Goal: Task Accomplishment & Management: Manage account settings

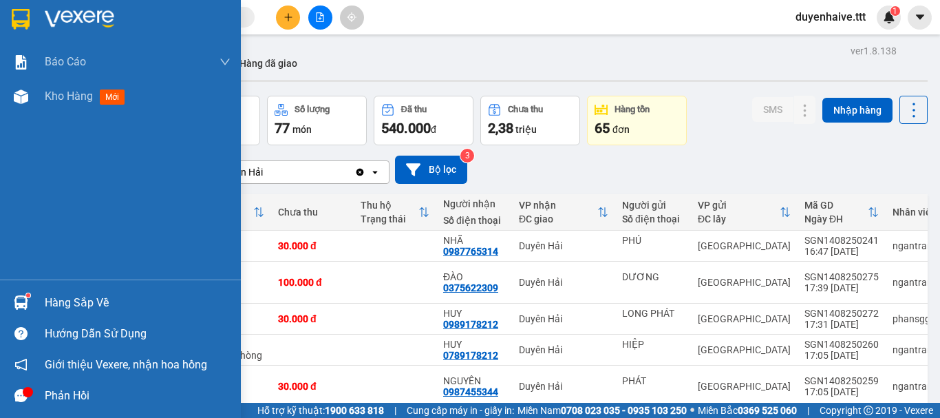
click at [55, 303] on div "Hàng sắp về" at bounding box center [138, 302] width 186 height 21
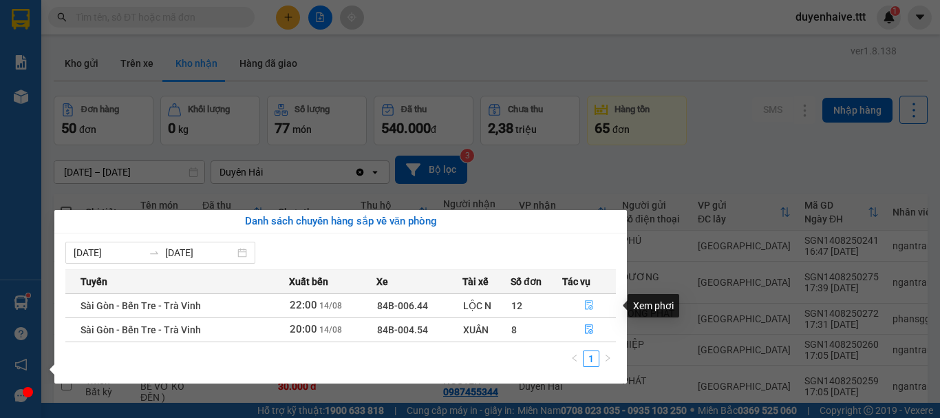
click at [586, 304] on icon "file-done" at bounding box center [589, 305] width 10 height 10
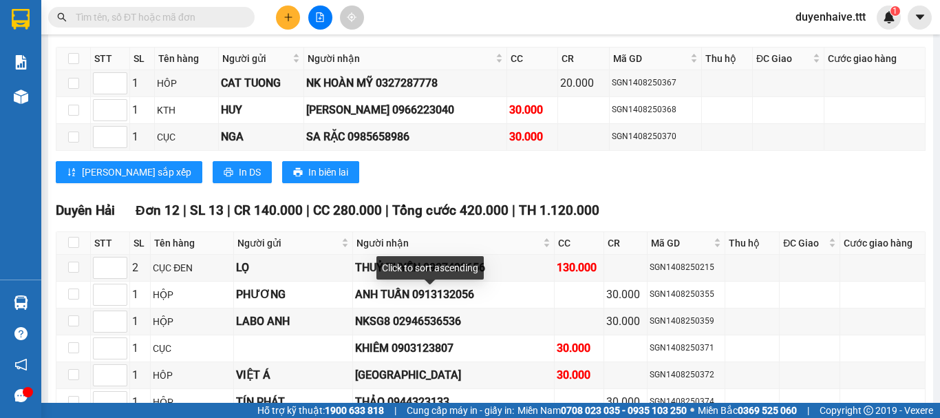
scroll to position [1495, 0]
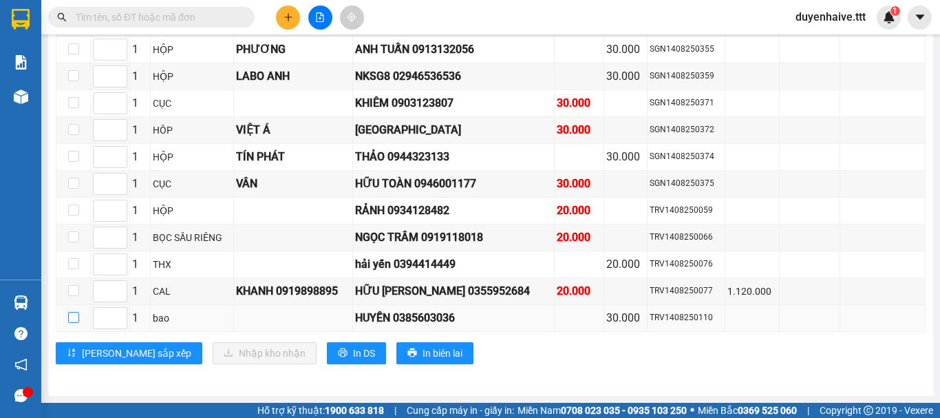
click at [75, 320] on input "checkbox" at bounding box center [73, 317] width 11 height 11
checkbox input "true"
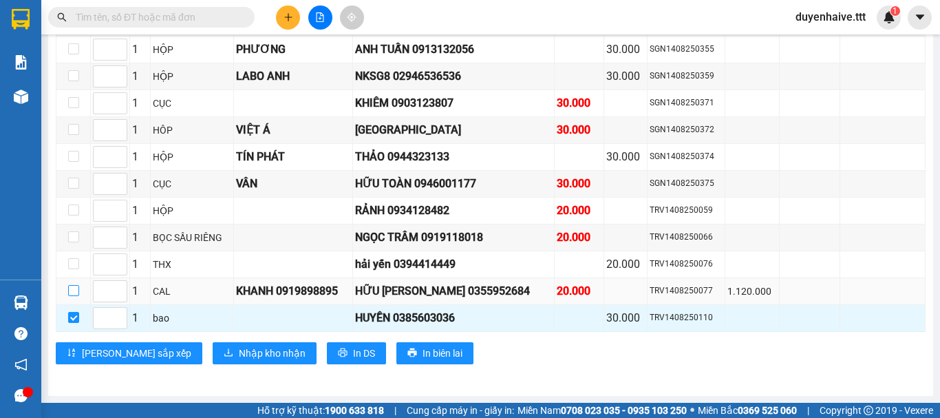
click at [76, 292] on input "checkbox" at bounding box center [73, 290] width 11 height 11
checkbox input "true"
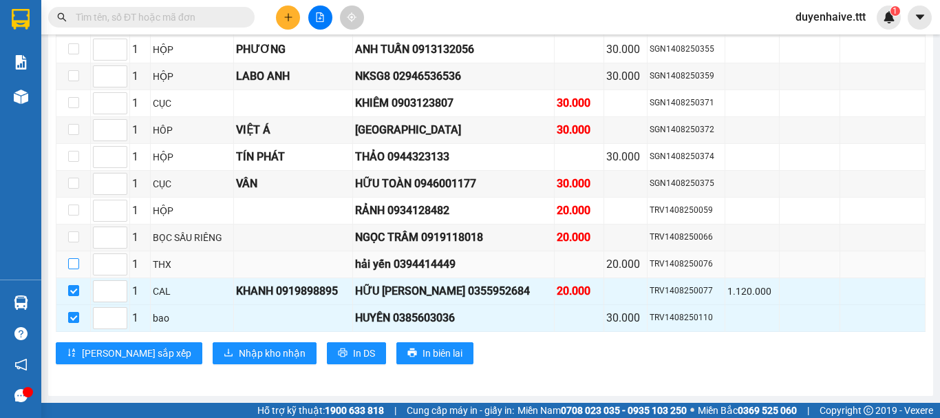
click at [71, 266] on input "checkbox" at bounding box center [73, 263] width 11 height 11
checkbox input "true"
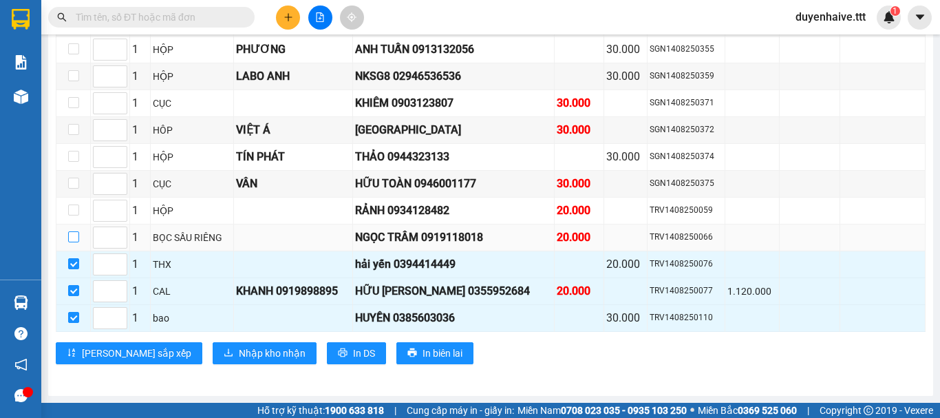
click at [72, 235] on input "checkbox" at bounding box center [73, 236] width 11 height 11
checkbox input "true"
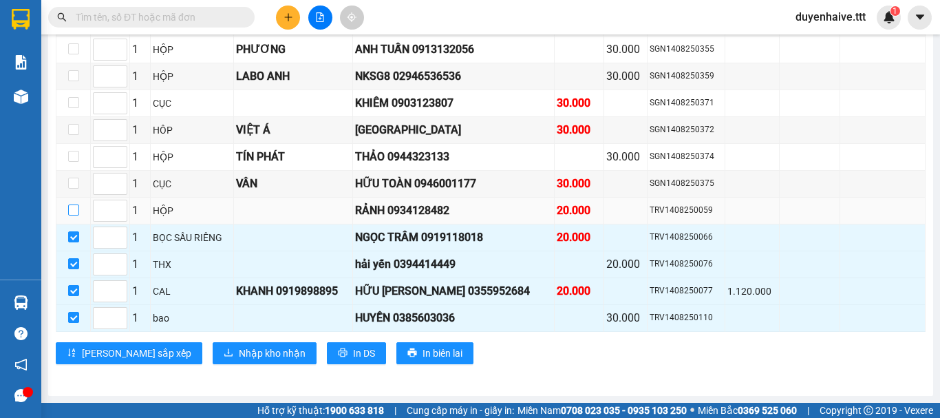
click at [74, 212] on input "checkbox" at bounding box center [73, 209] width 11 height 11
checkbox input "true"
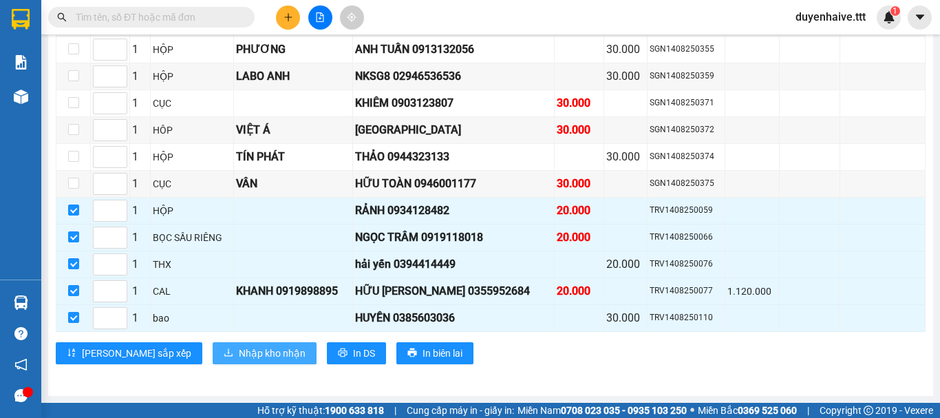
click at [239, 354] on span "Nhập kho nhận" at bounding box center [272, 352] width 67 height 15
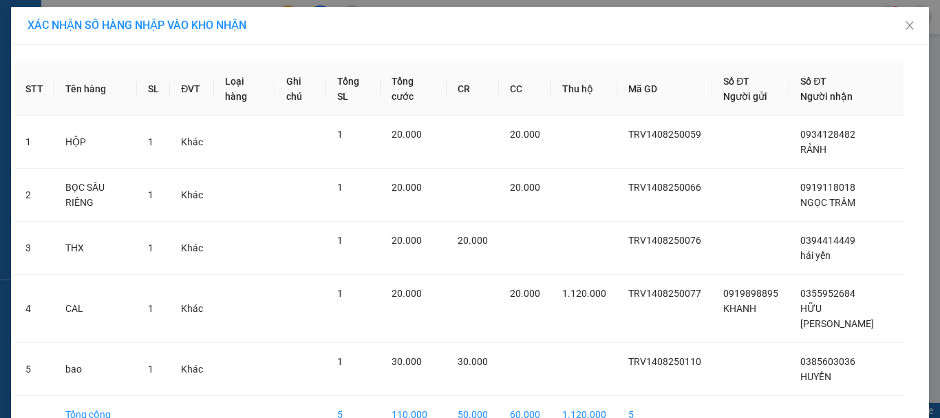
scroll to position [63, 0]
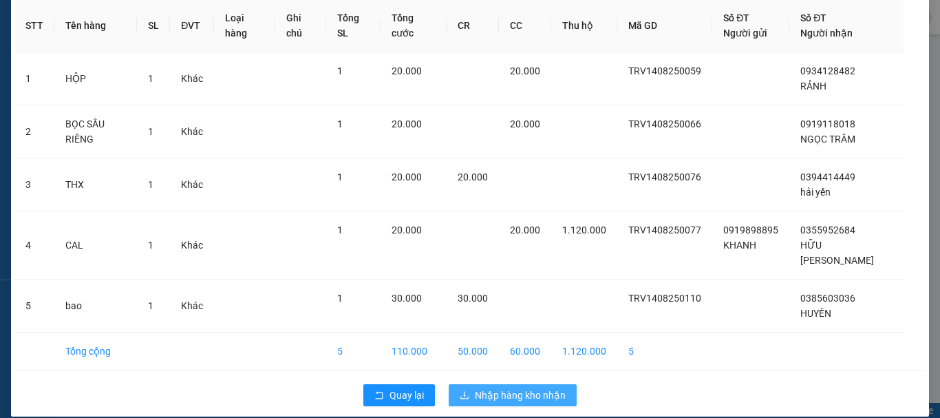
click at [547, 387] on span "Nhập hàng kho nhận" at bounding box center [520, 394] width 91 height 15
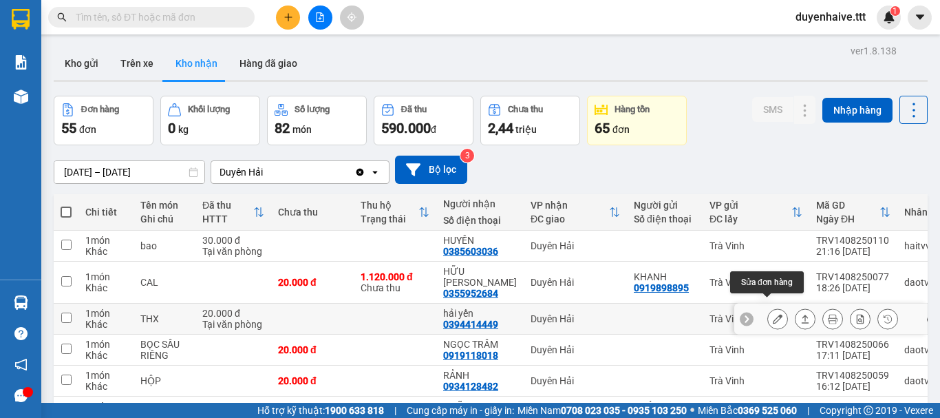
click at [774, 308] on button at bounding box center [777, 319] width 19 height 24
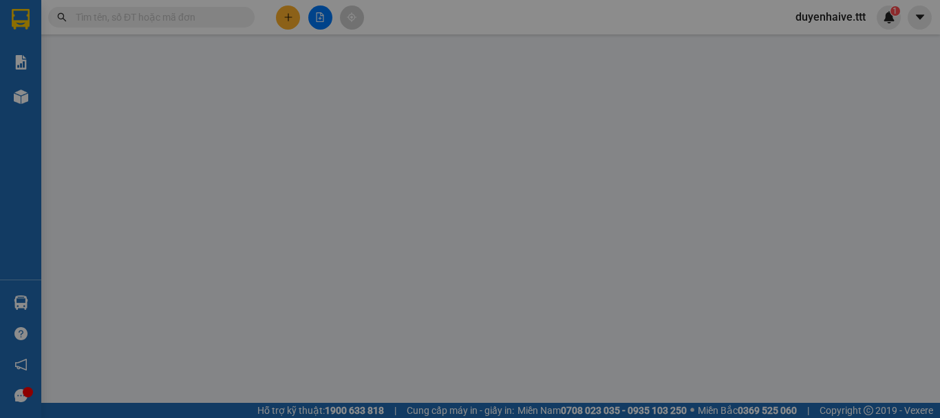
type input "0394414449"
type input "hải yến"
type input "20.000"
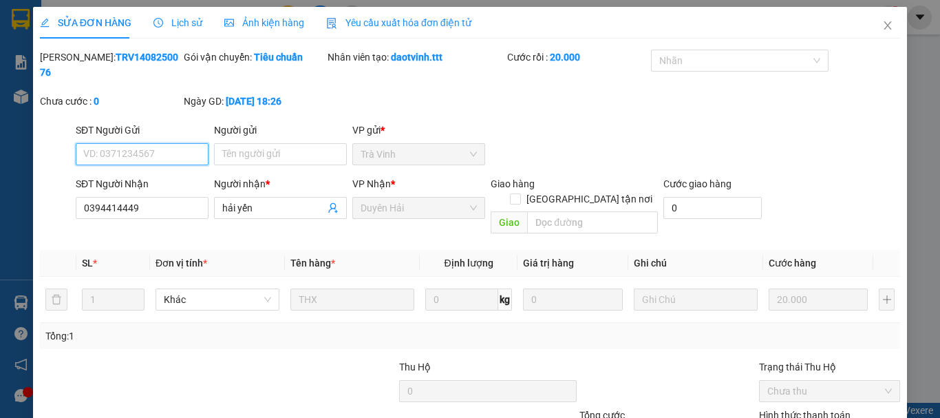
scroll to position [94, 0]
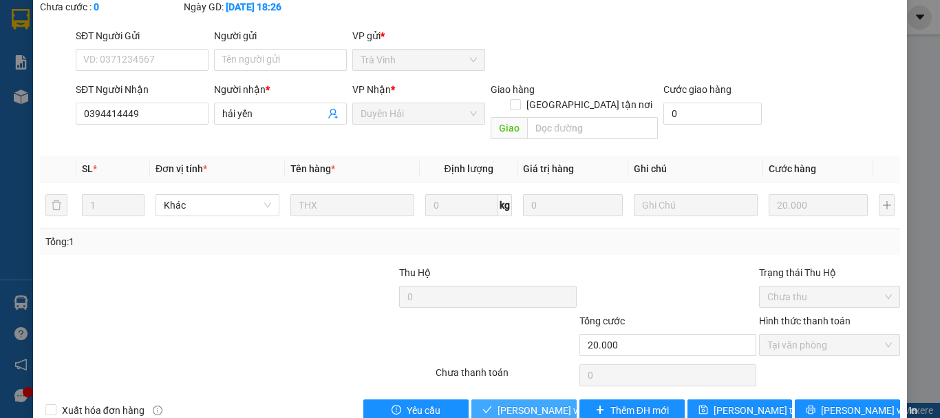
click at [530, 402] on span "[PERSON_NAME] và Giao hàng" at bounding box center [563, 409] width 132 height 15
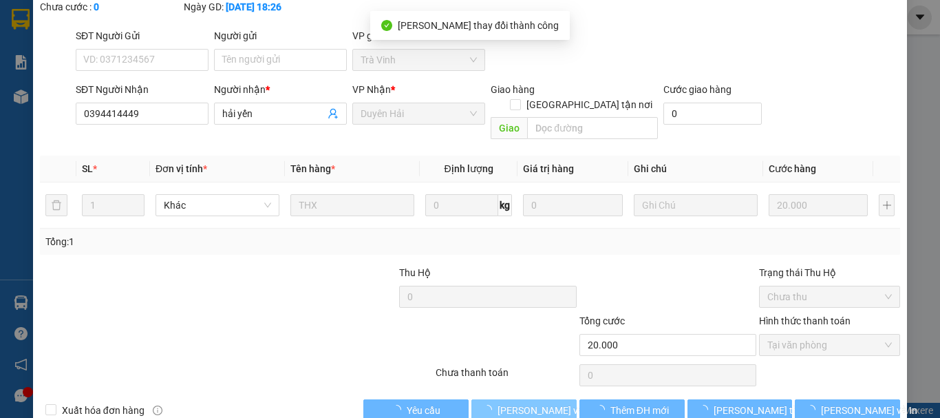
scroll to position [0, 0]
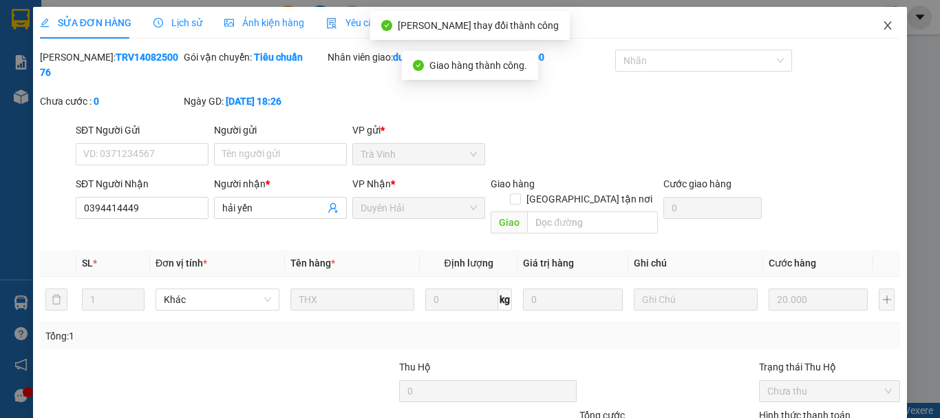
click at [884, 23] on icon "close" at bounding box center [888, 25] width 8 height 8
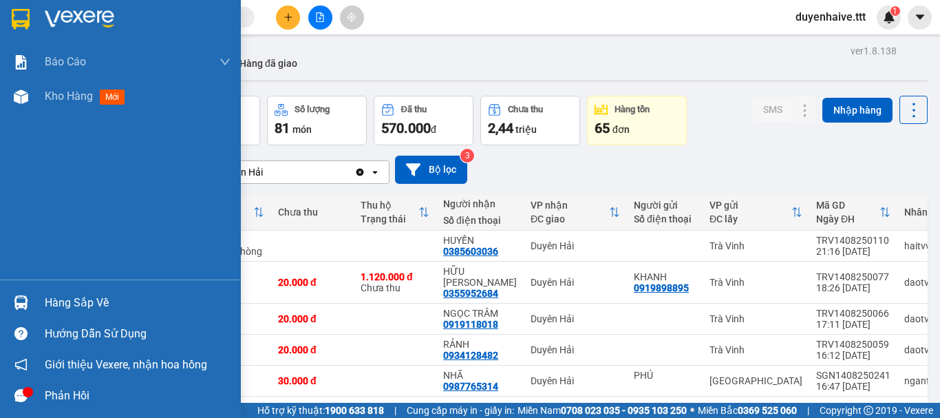
click at [114, 283] on div "Hàng sắp về Hướng dẫn sử dụng Giới thiệu Vexere, nhận hoa hồng Phản hồi" at bounding box center [120, 344] width 241 height 131
click at [92, 299] on div "Hàng sắp về" at bounding box center [138, 302] width 186 height 21
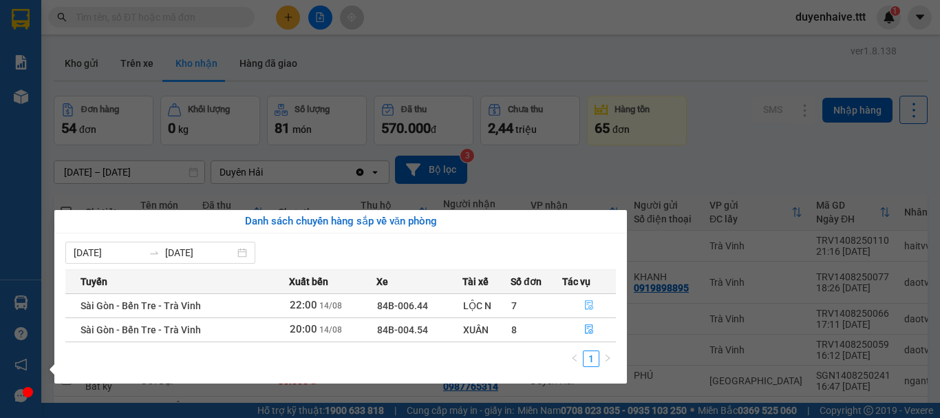
click at [591, 303] on icon "file-done" at bounding box center [589, 305] width 10 height 10
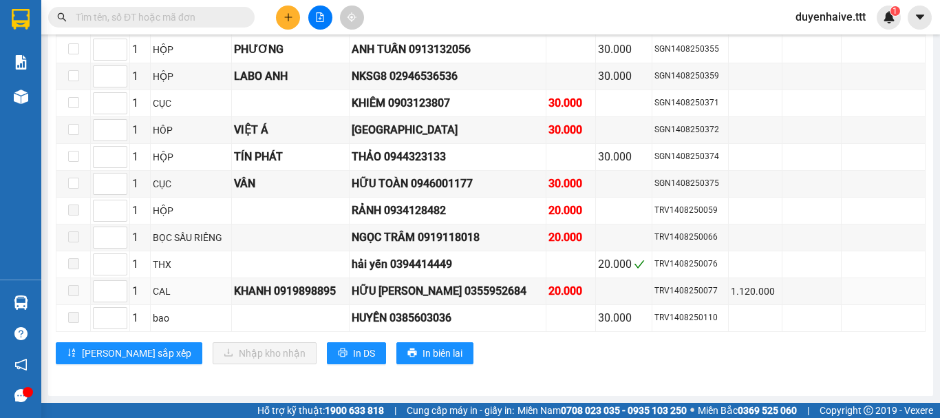
scroll to position [1426, 0]
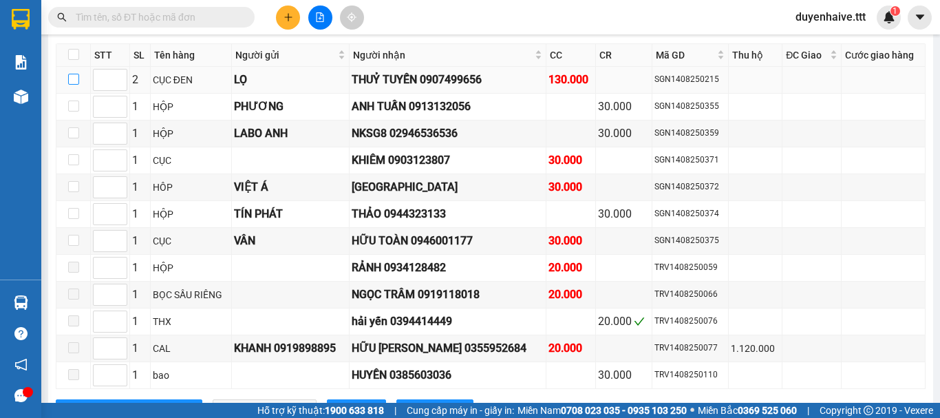
click at [72, 85] on input "checkbox" at bounding box center [73, 79] width 11 height 11
checkbox input "true"
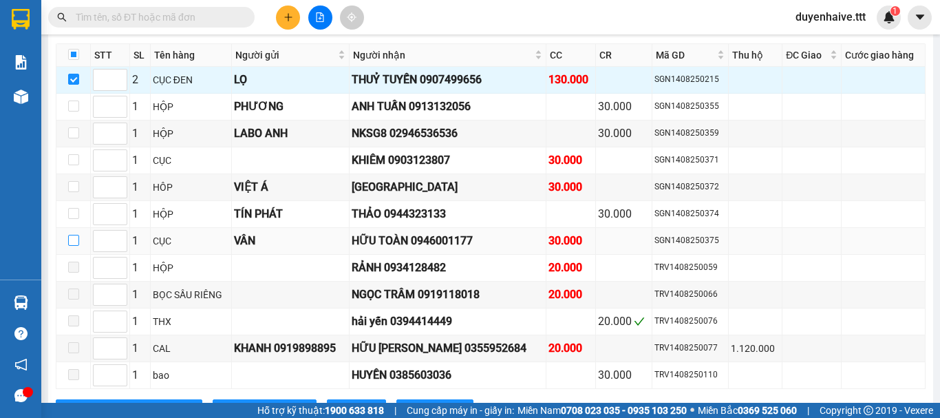
click at [75, 246] on input "checkbox" at bounding box center [73, 240] width 11 height 11
checkbox input "true"
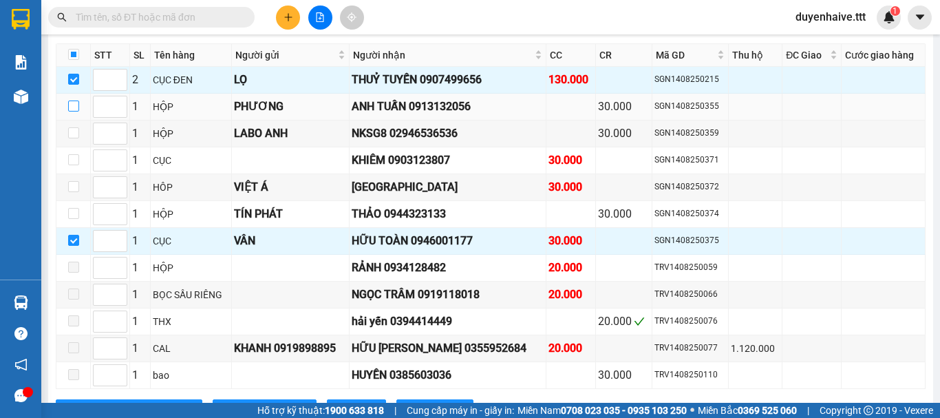
click at [73, 111] on input "checkbox" at bounding box center [73, 105] width 11 height 11
checkbox input "true"
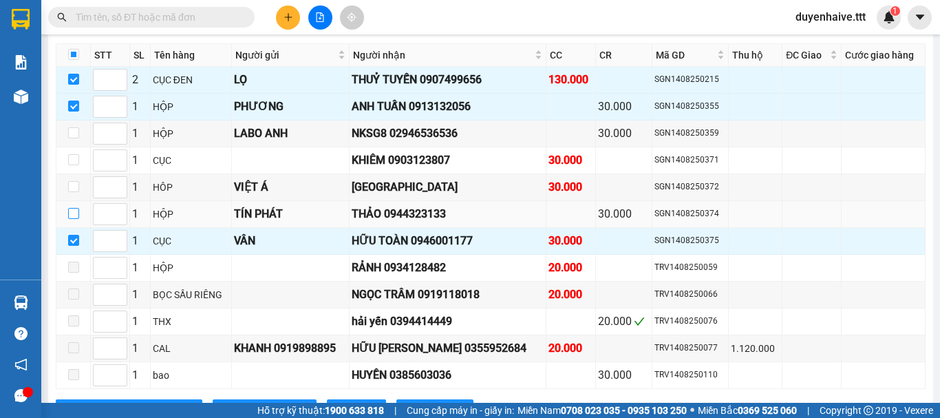
click at [70, 219] on input "checkbox" at bounding box center [73, 213] width 11 height 11
checkbox input "true"
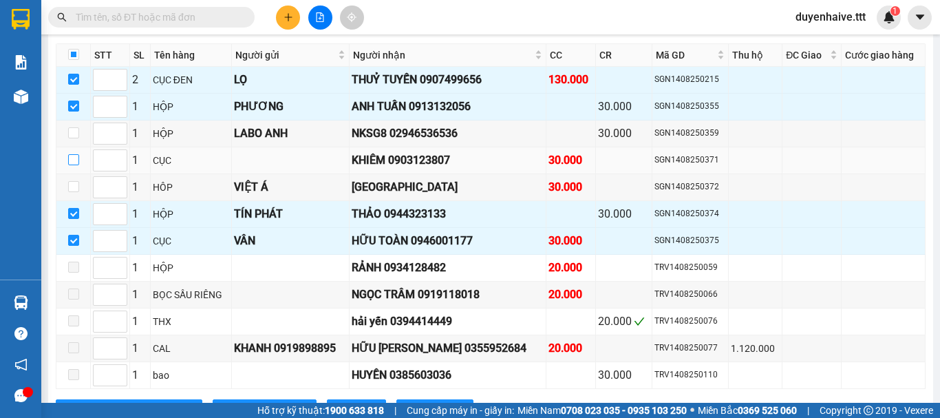
click at [70, 165] on input "checkbox" at bounding box center [73, 159] width 11 height 11
checkbox input "true"
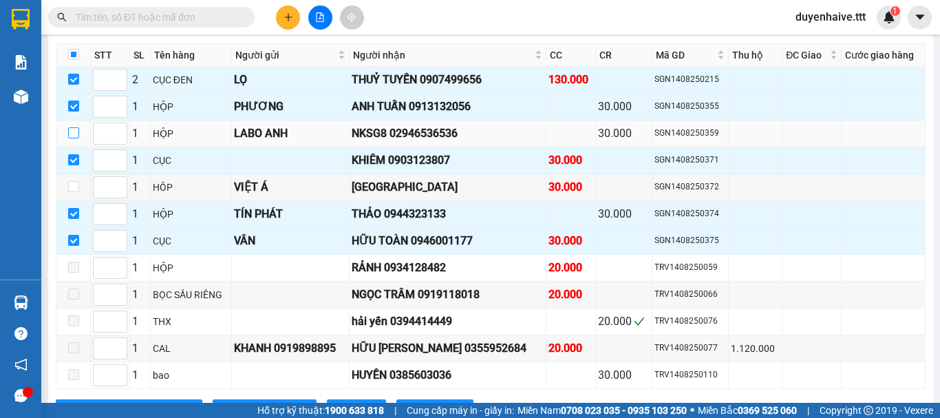
click at [73, 138] on input "checkbox" at bounding box center [73, 132] width 11 height 11
checkbox input "true"
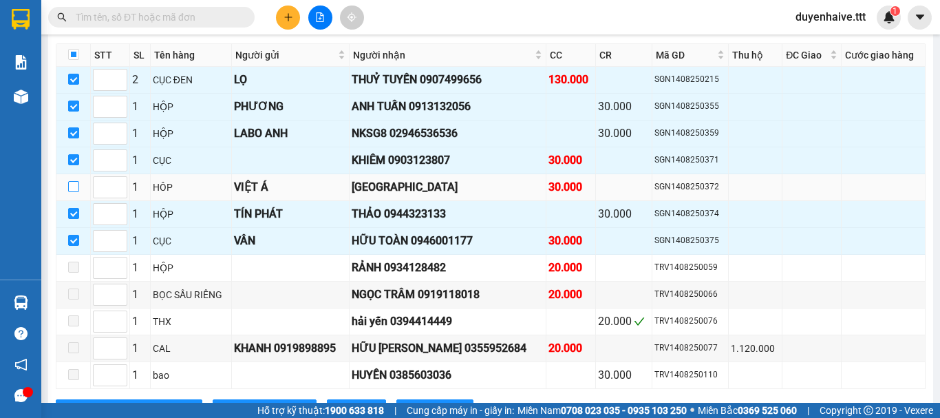
click at [74, 192] on input "checkbox" at bounding box center [73, 186] width 11 height 11
checkbox input "true"
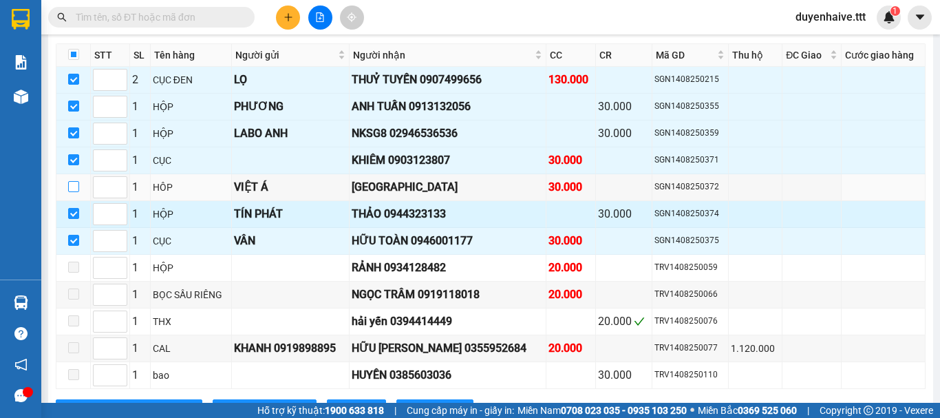
checkbox input "true"
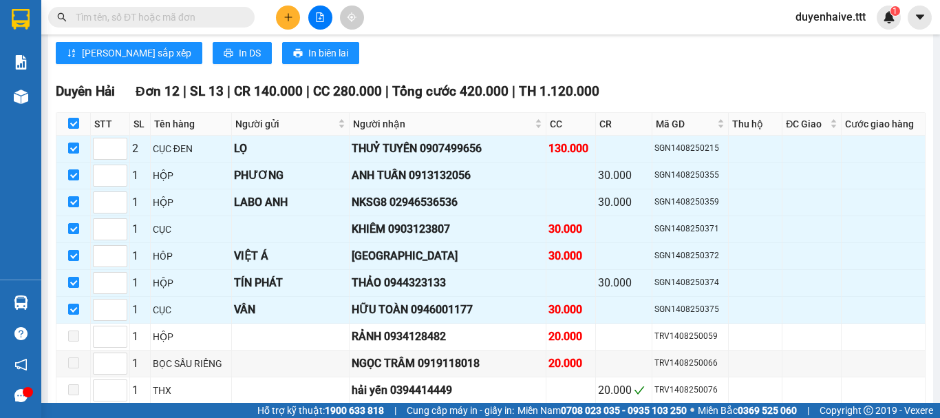
scroll to position [1495, 0]
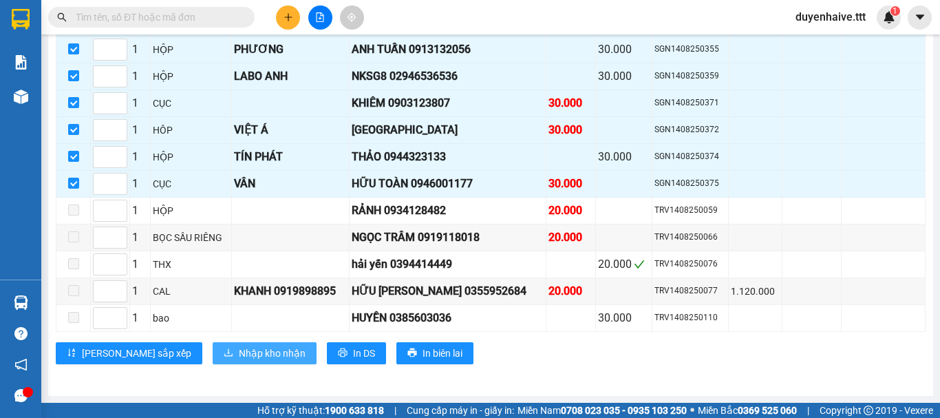
click at [239, 354] on span "Nhập kho nhận" at bounding box center [272, 352] width 67 height 15
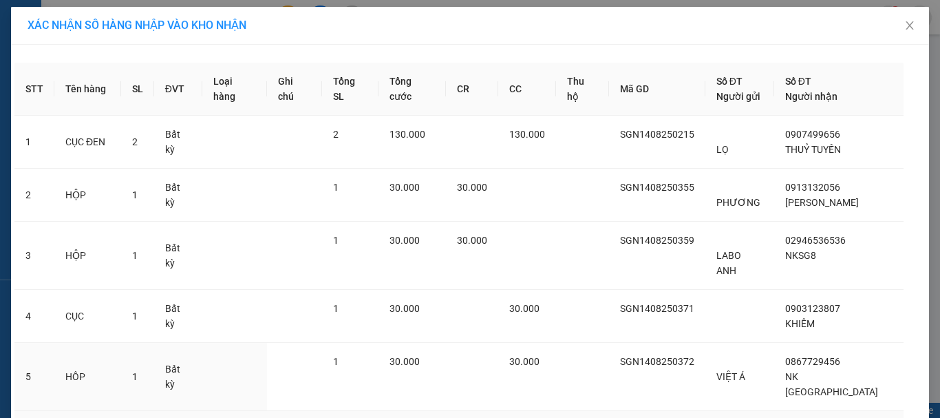
scroll to position [169, 0]
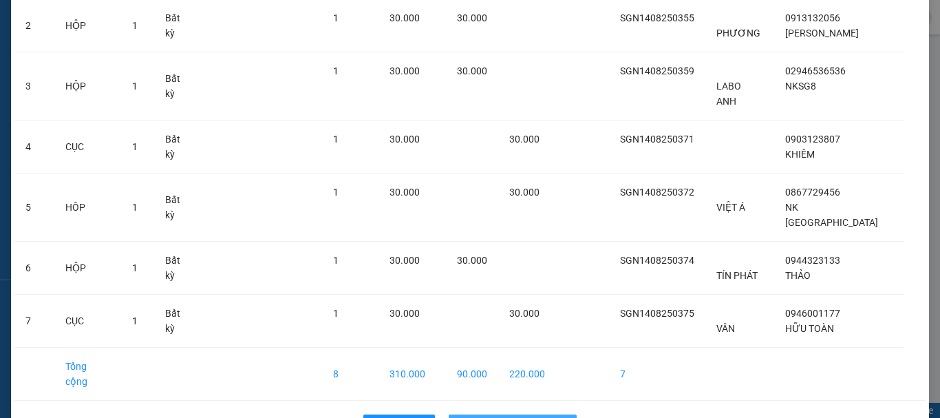
click at [507, 417] on span "Nhập hàng kho nhận" at bounding box center [520, 425] width 91 height 15
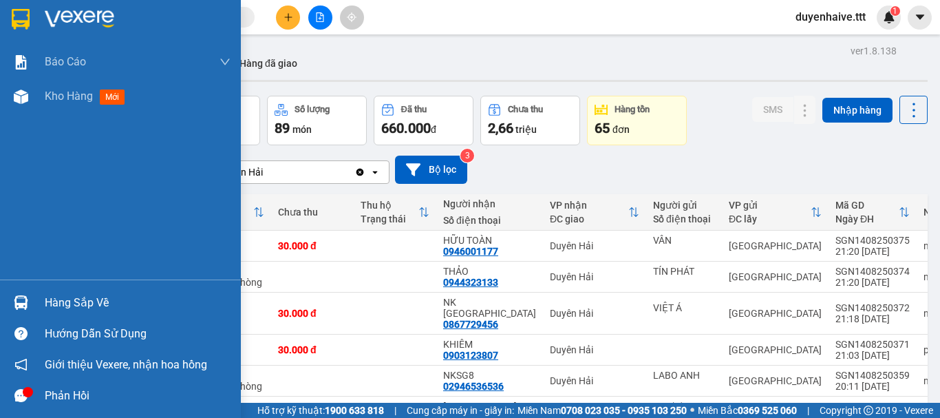
drag, startPoint x: 82, startPoint y: 298, endPoint x: 89, endPoint y: 302, distance: 8.0
click at [83, 298] on div "Hàng sắp về" at bounding box center [138, 302] width 186 height 21
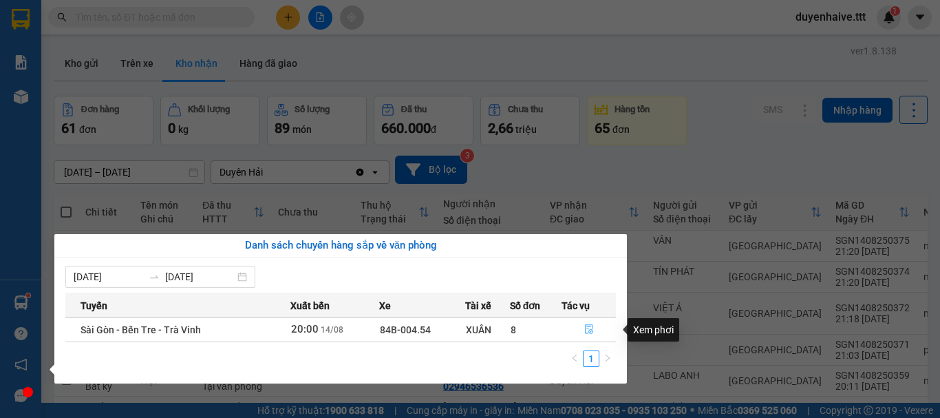
click at [590, 327] on icon "file-done" at bounding box center [589, 329] width 10 height 10
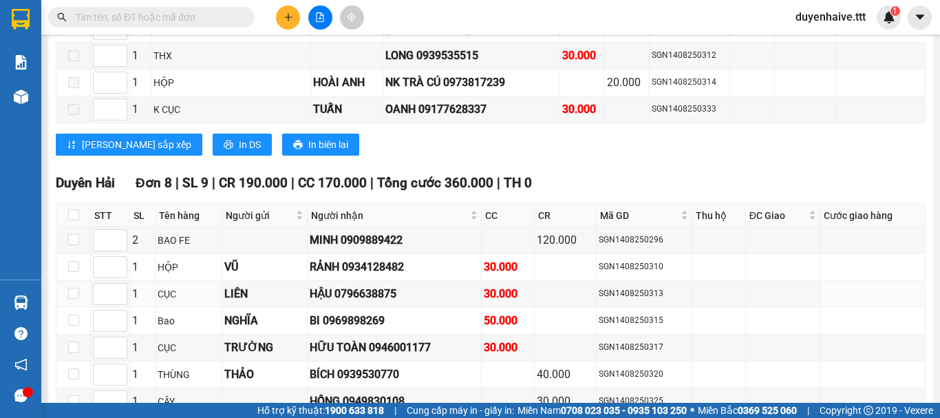
scroll to position [2323, 0]
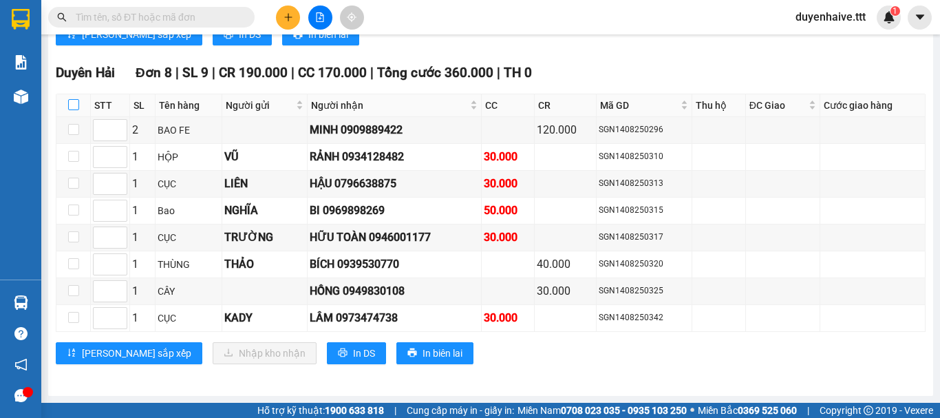
click at [75, 103] on input "checkbox" at bounding box center [73, 104] width 11 height 11
checkbox input "true"
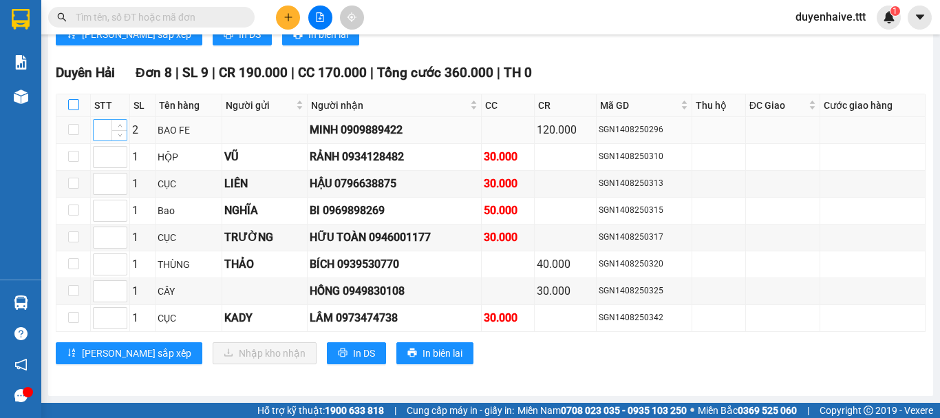
checkbox input "true"
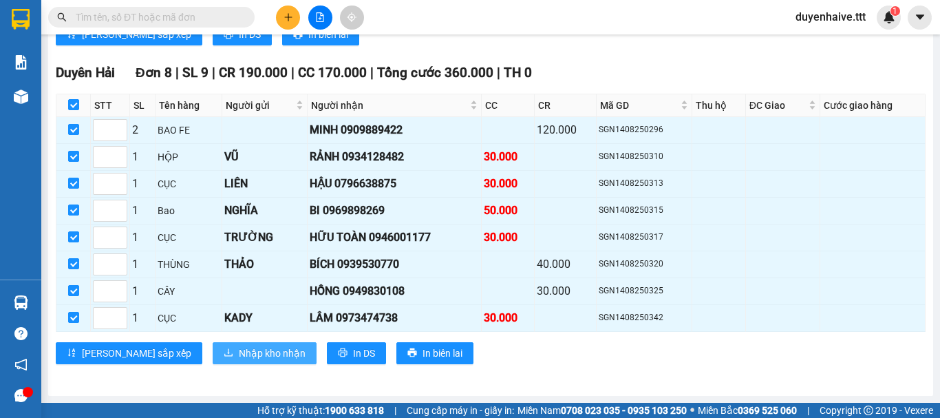
click at [239, 353] on span "Nhập kho nhận" at bounding box center [272, 352] width 67 height 15
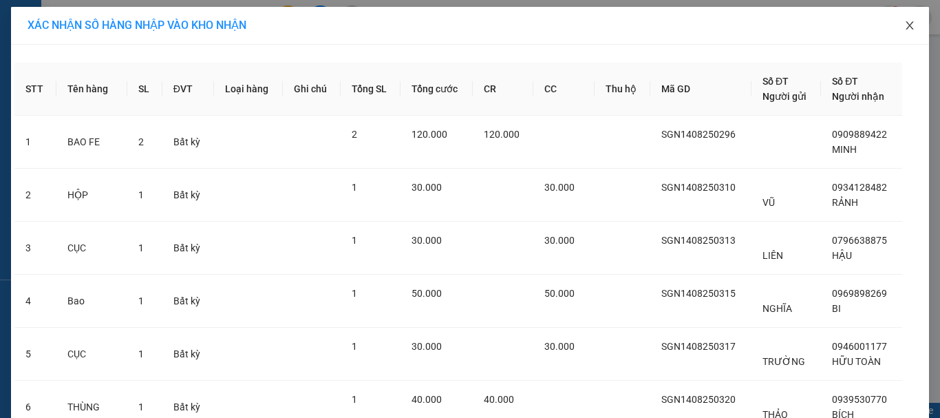
drag, startPoint x: 905, startPoint y: 23, endPoint x: 898, endPoint y: 31, distance: 10.7
click at [898, 31] on span "Close" at bounding box center [909, 26] width 39 height 39
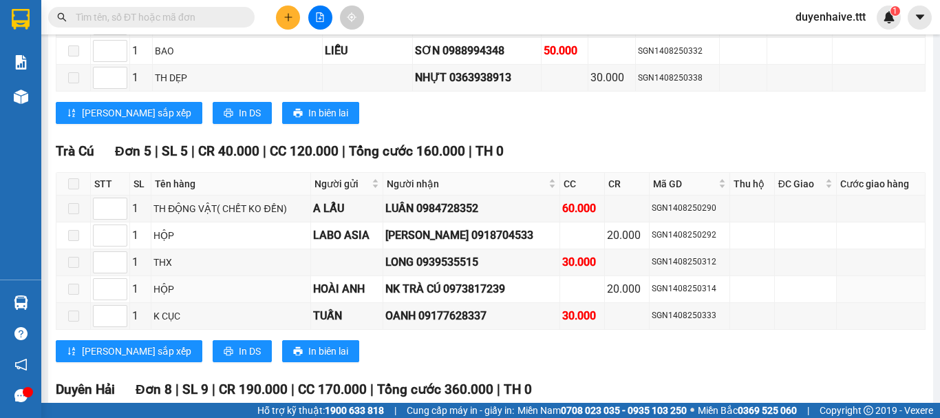
scroll to position [2270, 0]
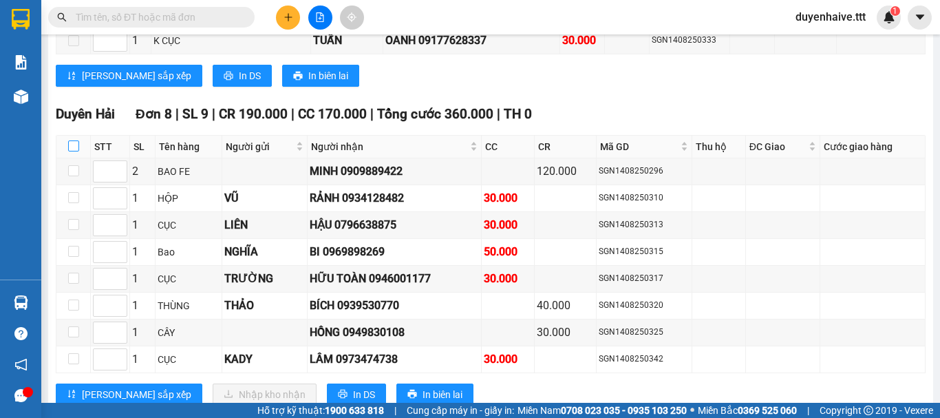
click at [72, 151] on input "checkbox" at bounding box center [73, 145] width 11 height 11
checkbox input "true"
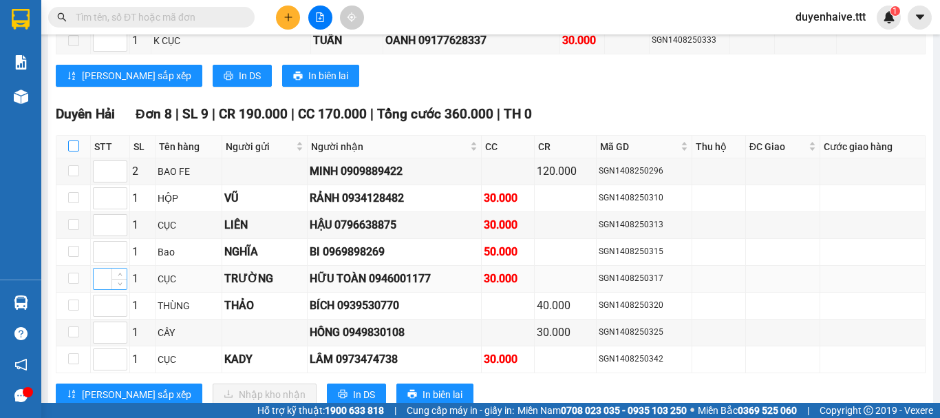
checkbox input "true"
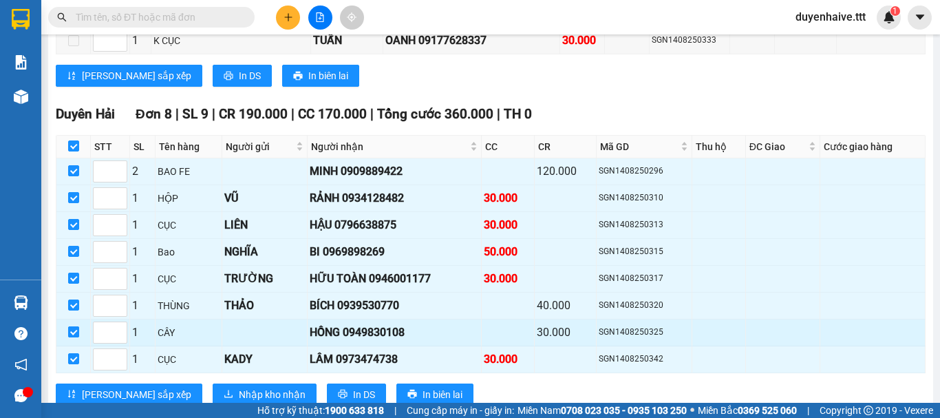
click at [74, 337] on input "checkbox" at bounding box center [73, 331] width 11 height 11
checkbox input "false"
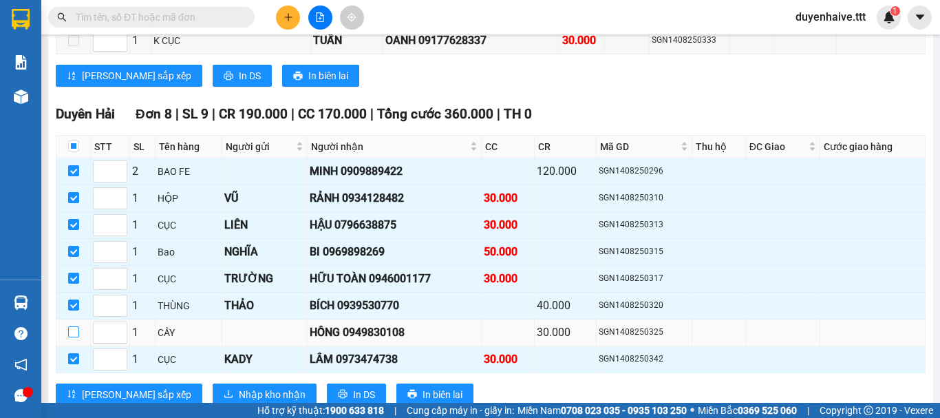
scroll to position [2323, 0]
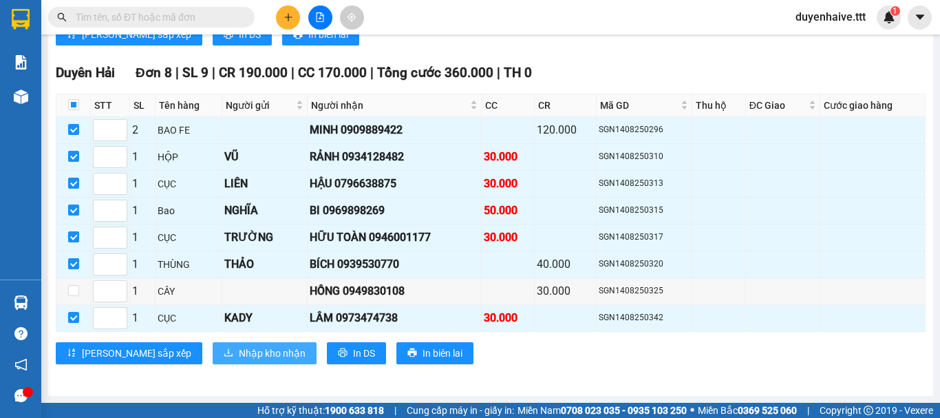
click at [239, 352] on span "Nhập kho nhận" at bounding box center [272, 352] width 67 height 15
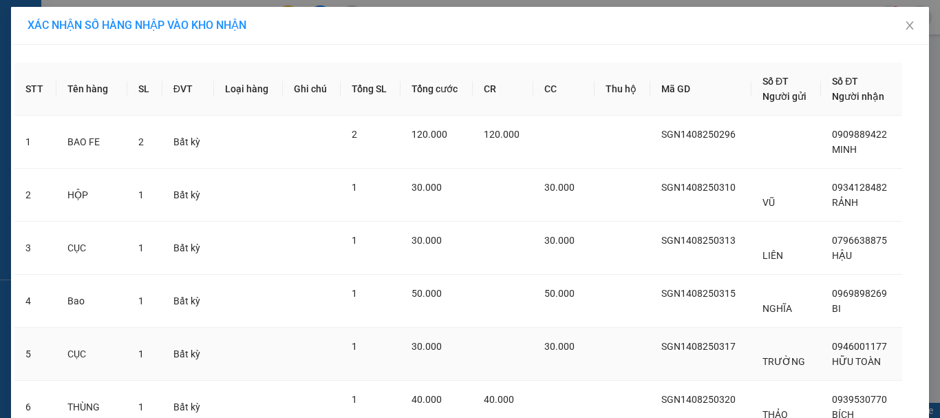
scroll to position [169, 0]
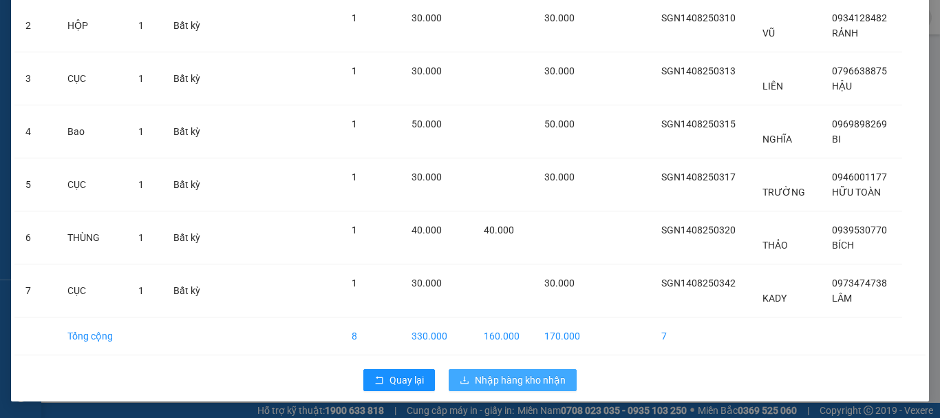
click at [533, 383] on span "Nhập hàng kho nhận" at bounding box center [520, 379] width 91 height 15
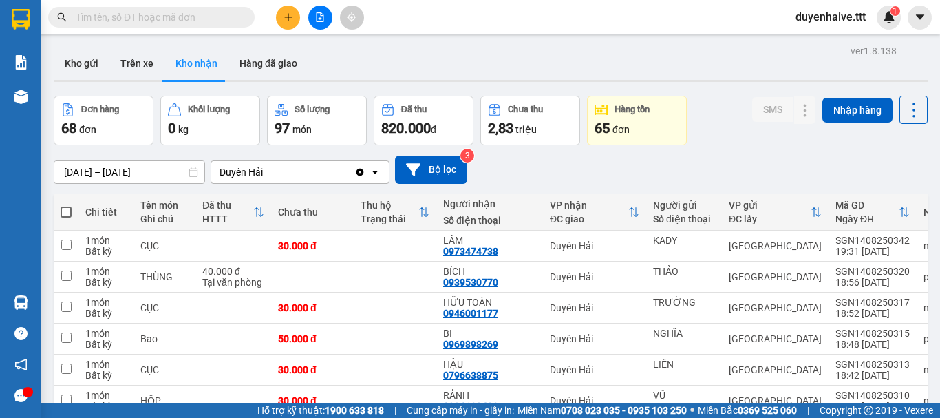
click at [171, 13] on input "text" at bounding box center [157, 17] width 162 height 15
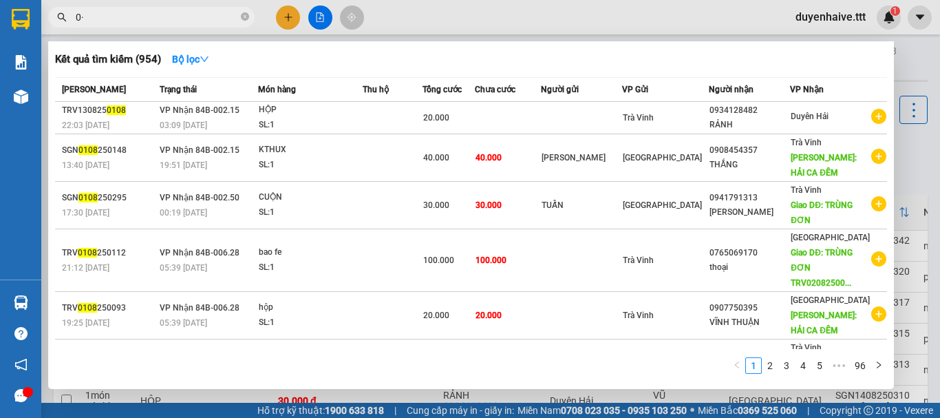
type input "0"
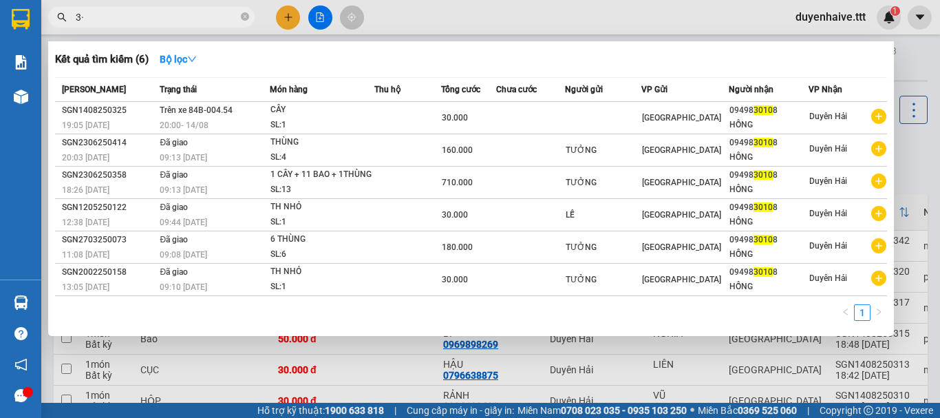
type input "3"
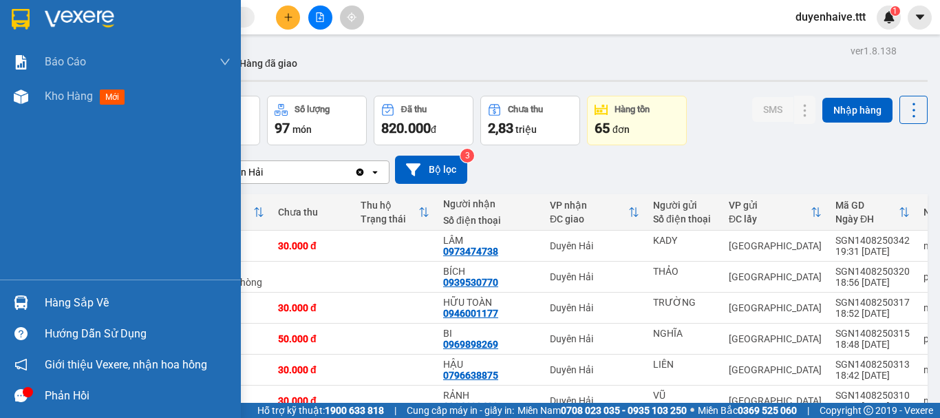
drag, startPoint x: 92, startPoint y: 292, endPoint x: 98, endPoint y: 297, distance: 8.3
click at [94, 293] on div "Hàng sắp về" at bounding box center [138, 302] width 186 height 21
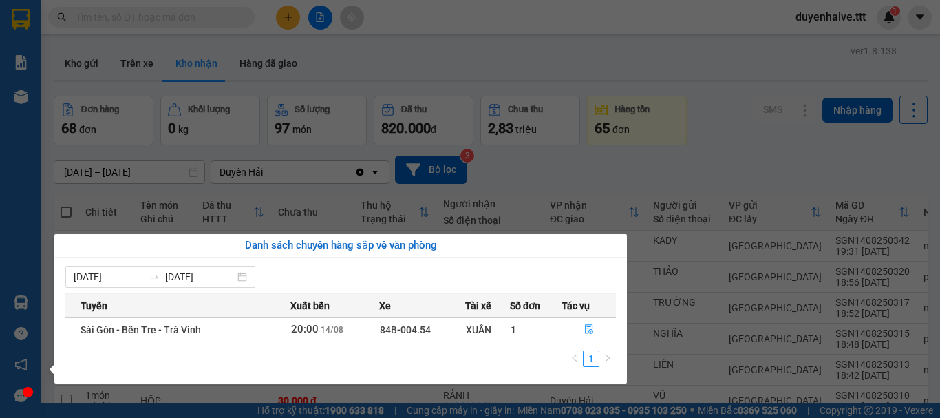
click at [712, 164] on section "Kết quả tìm kiếm ( 6 ) Bộ lọc Mã ĐH Trạng thái Món hàng Thu hộ Tổng cước Chưa c…" at bounding box center [470, 209] width 940 height 418
